Goal: Information Seeking & Learning: Learn about a topic

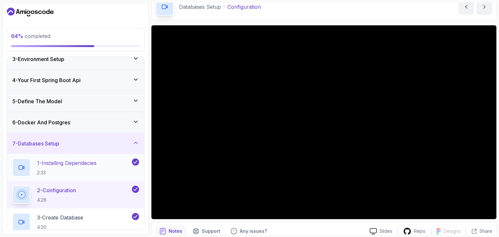
scroll to position [48, 0]
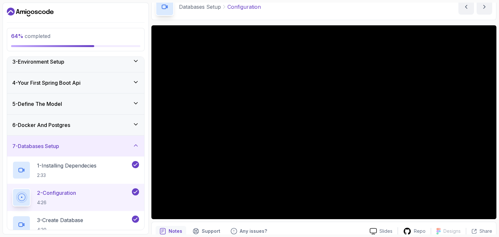
click at [70, 123] on h3 "6 - Docker And Postgres" at bounding box center [41, 125] width 58 height 8
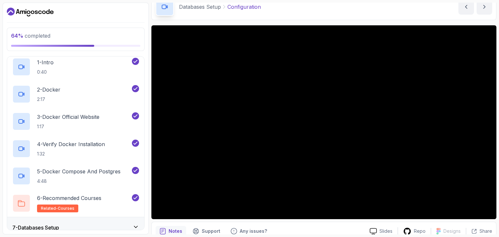
scroll to position [143, 0]
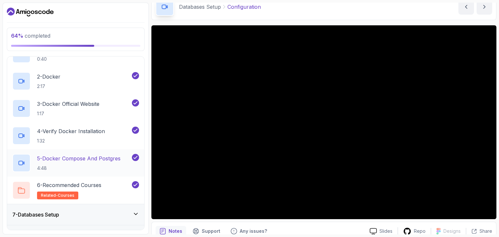
click at [67, 159] on p "5 - Docker Compose And Postgres" at bounding box center [78, 159] width 83 height 8
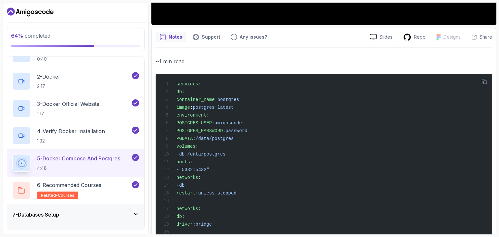
scroll to position [228, 0]
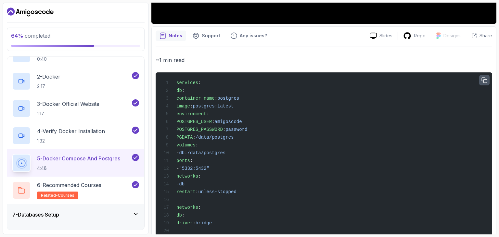
click at [483, 79] on icon "button" at bounding box center [484, 81] width 6 height 6
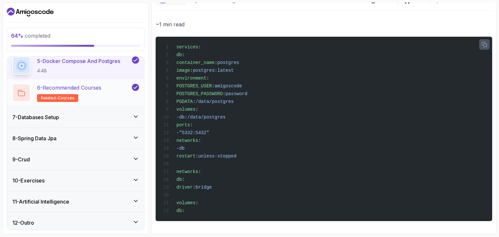
scroll to position [242, 0]
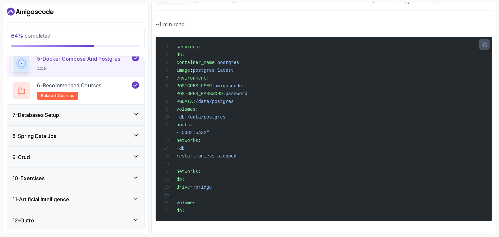
click at [78, 112] on div "7 - Databases Setup" at bounding box center [75, 115] width 127 height 8
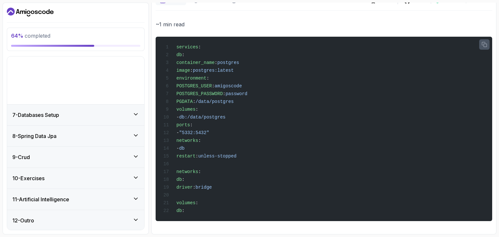
scroll to position [79, 0]
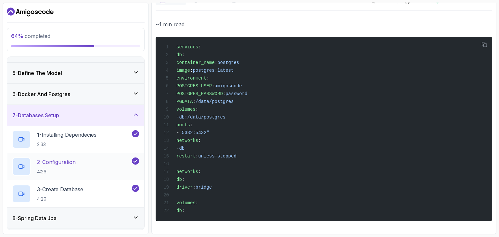
click at [72, 161] on p "2 - Configuration" at bounding box center [56, 162] width 39 height 8
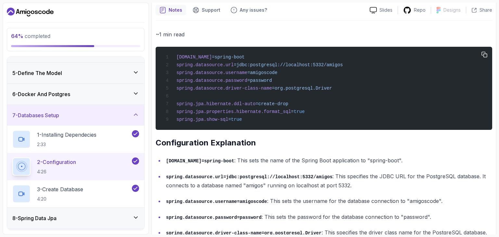
scroll to position [264, 0]
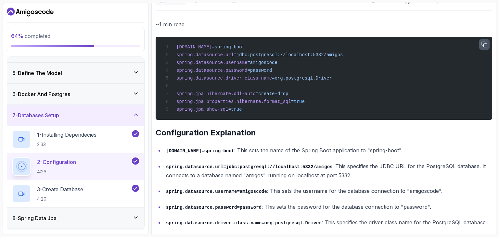
click at [486, 44] on icon "button" at bounding box center [484, 45] width 6 height 6
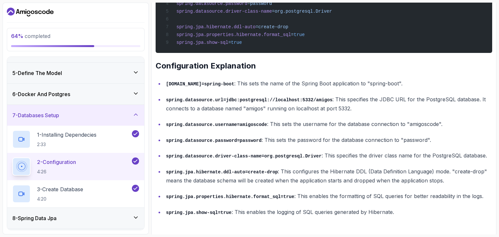
scroll to position [331, 0]
